Goal: Task Accomplishment & Management: Manage account settings

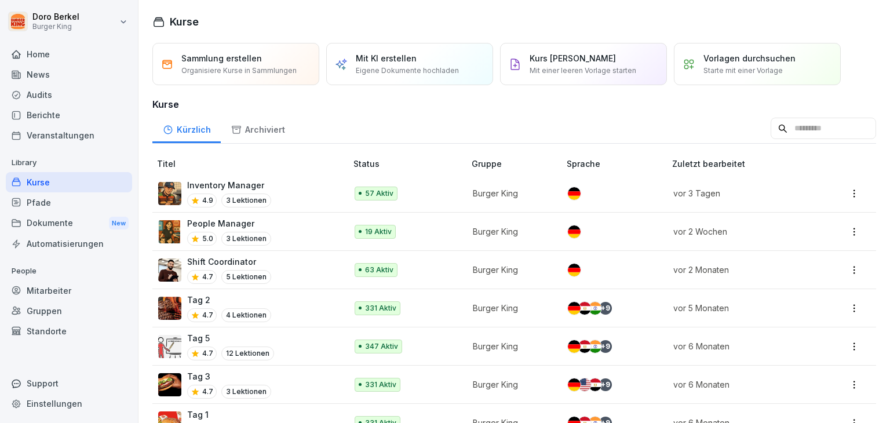
click at [328, 114] on div "Kürzlich Archiviert" at bounding box center [514, 129] width 724 height 30
click at [65, 221] on div "Dokumente New" at bounding box center [69, 223] width 126 height 21
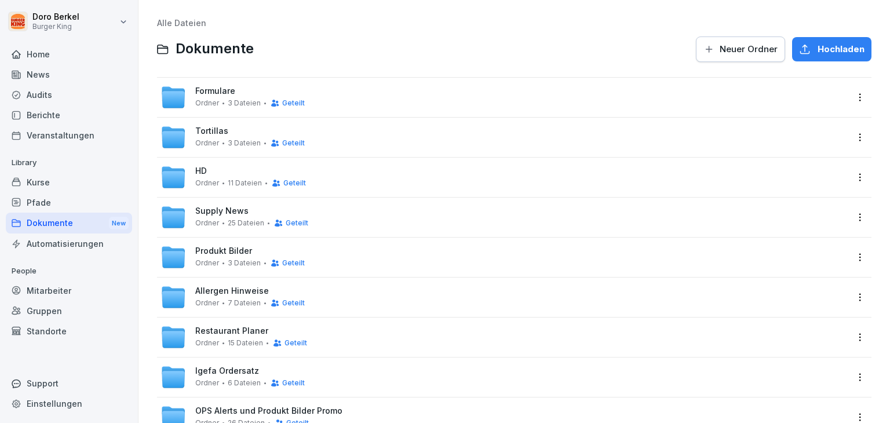
click at [209, 172] on div "HD Ordner 11 Dateien Geteilt" at bounding box center [250, 176] width 111 height 21
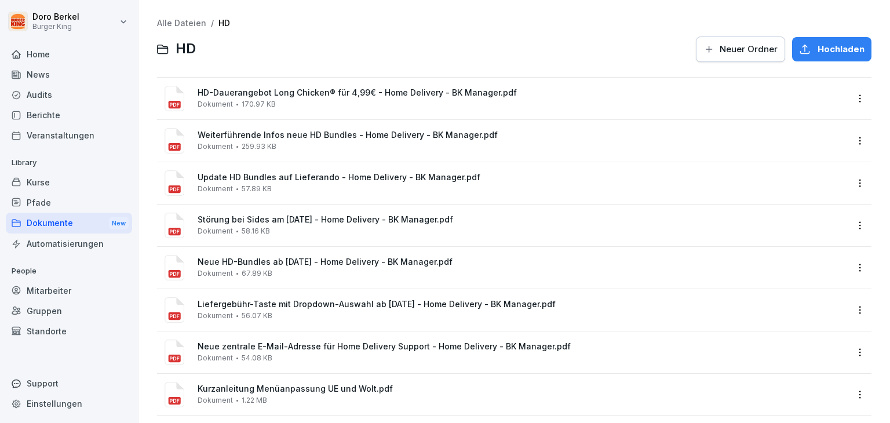
scroll to position [58, 0]
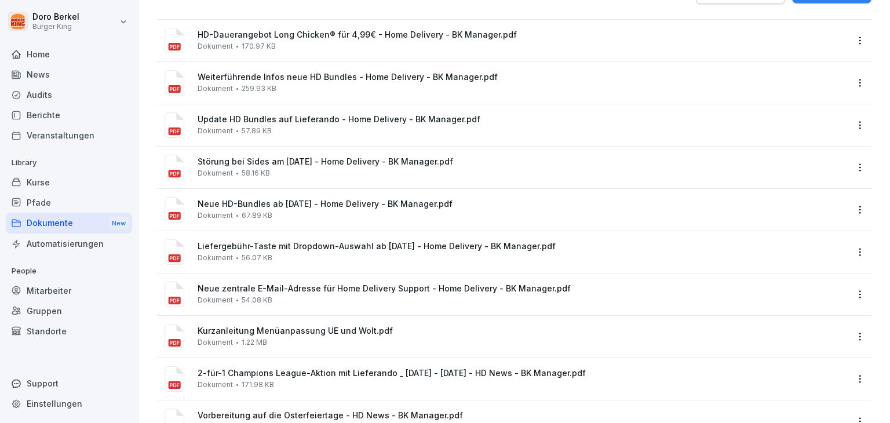
click at [343, 258] on div "Liefergebühr-Taste mit Dropdown-Auswahl ab [DATE] - Home Delivery - BK Manager.…" at bounding box center [523, 252] width 650 height 20
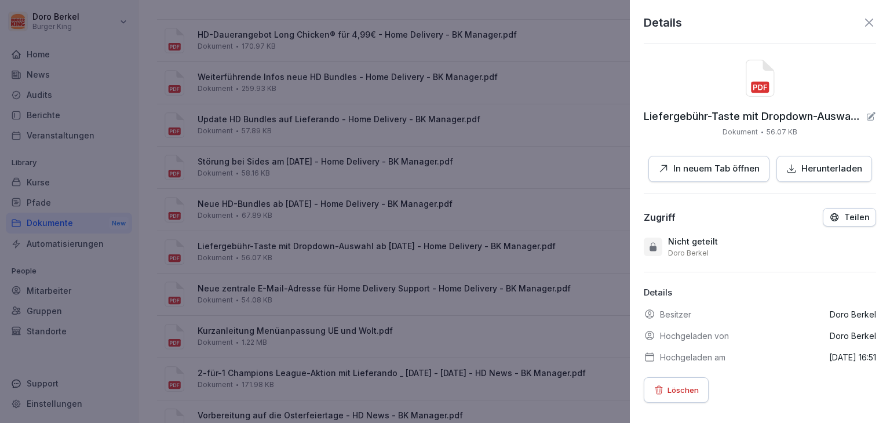
click at [733, 172] on p "In neuem Tab öffnen" at bounding box center [717, 168] width 86 height 13
click at [719, 171] on p "In neuem Tab öffnen" at bounding box center [717, 168] width 86 height 13
click at [720, 171] on p "In neuem Tab öffnen" at bounding box center [717, 168] width 86 height 13
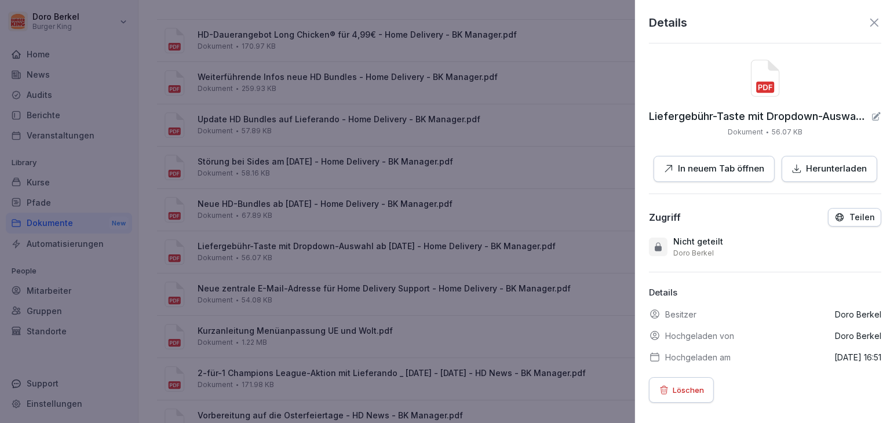
click at [436, 128] on div at bounding box center [445, 211] width 890 height 423
